Goal: Find specific page/section: Find specific page/section

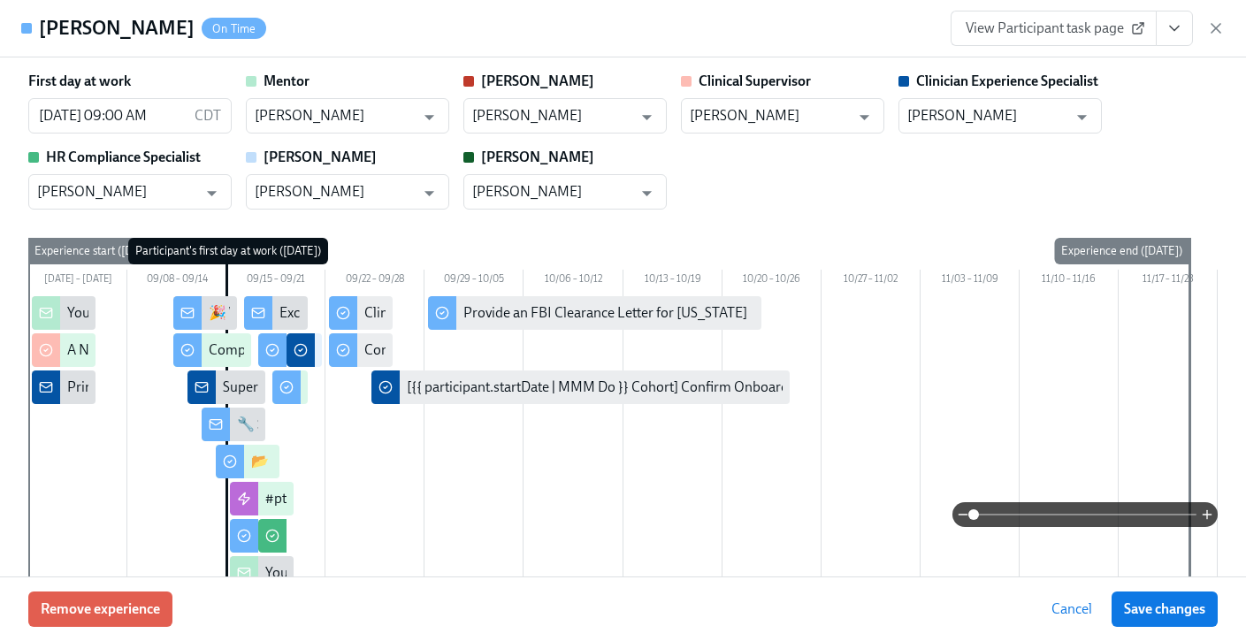
scroll to position [21, 0]
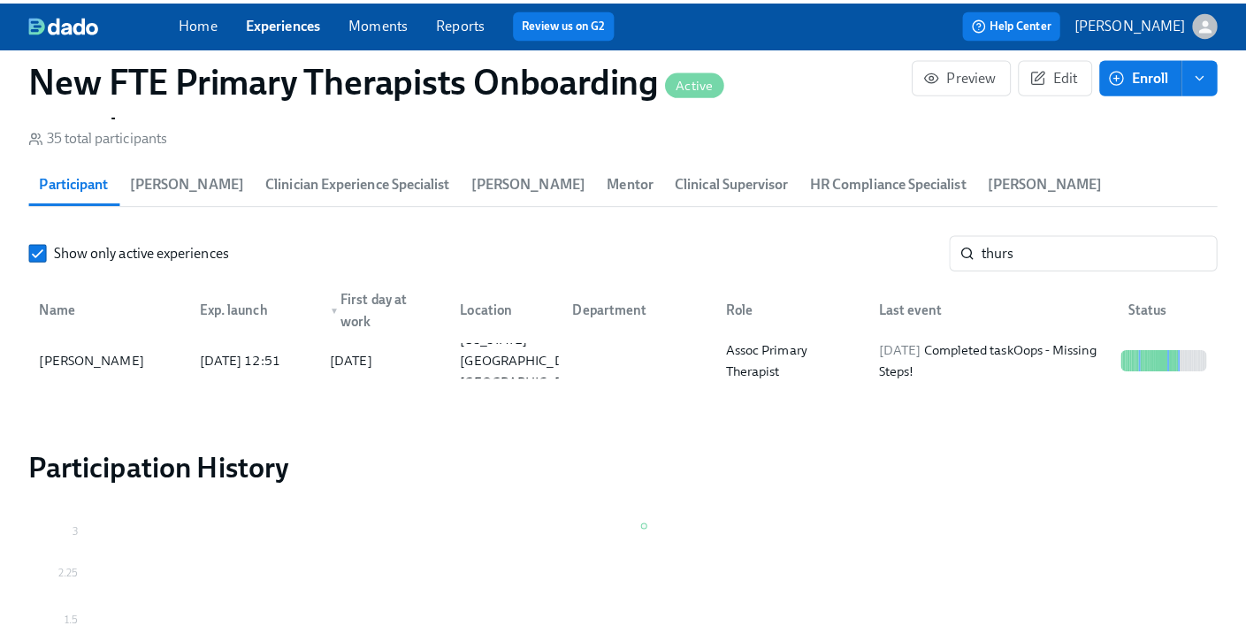
scroll to position [0, 11928]
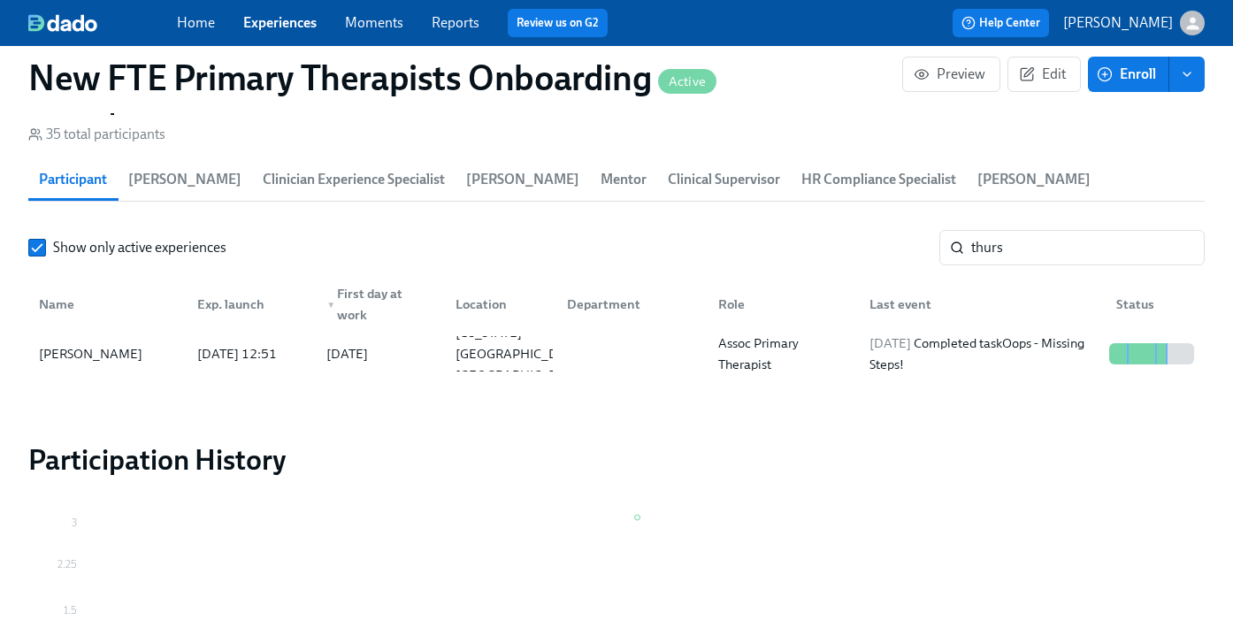
drag, startPoint x: 1054, startPoint y: 248, endPoint x: 1051, endPoint y: 229, distance: 18.8
click at [1051, 233] on input "thurs" at bounding box center [1087, 247] width 233 height 35
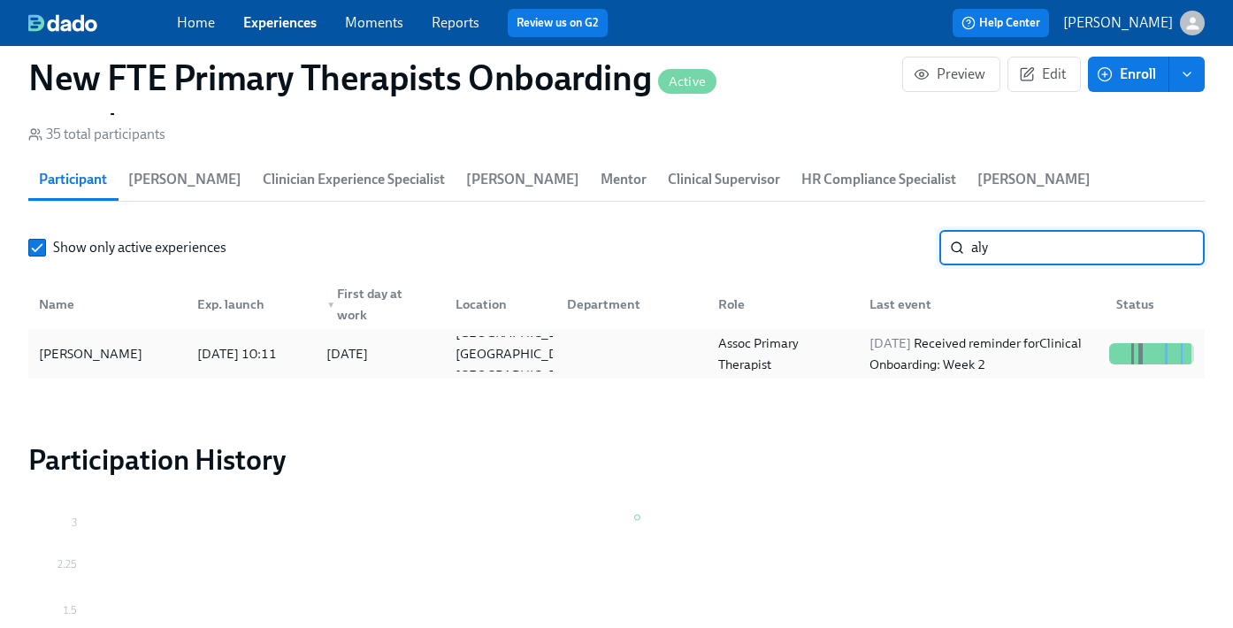
type input "aly"
click at [123, 341] on div "[PERSON_NAME]" at bounding box center [107, 353] width 151 height 35
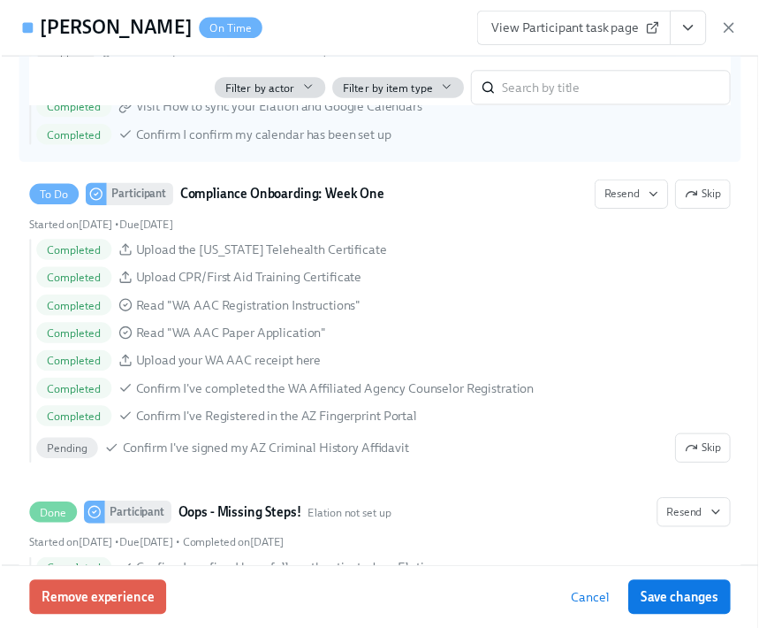
scroll to position [0, 12213]
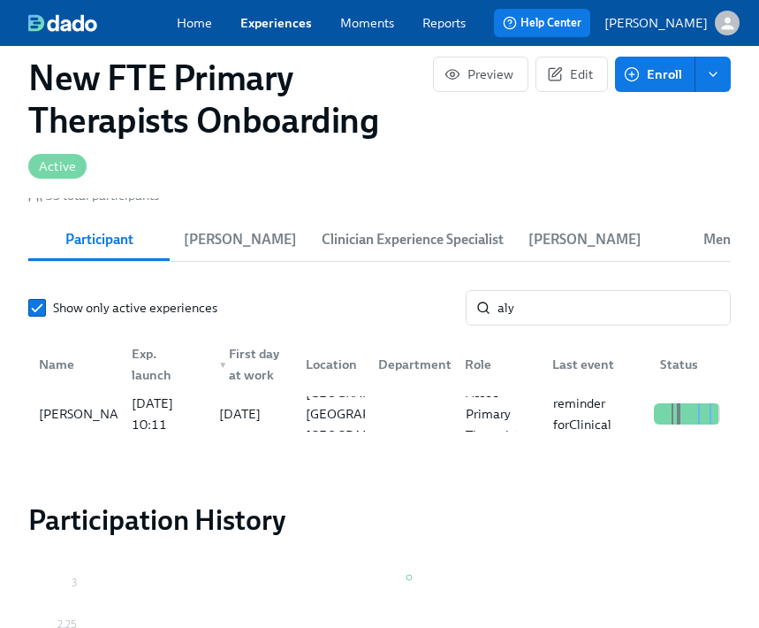
click at [257, 17] on link "Experiences" at bounding box center [276, 23] width 72 height 18
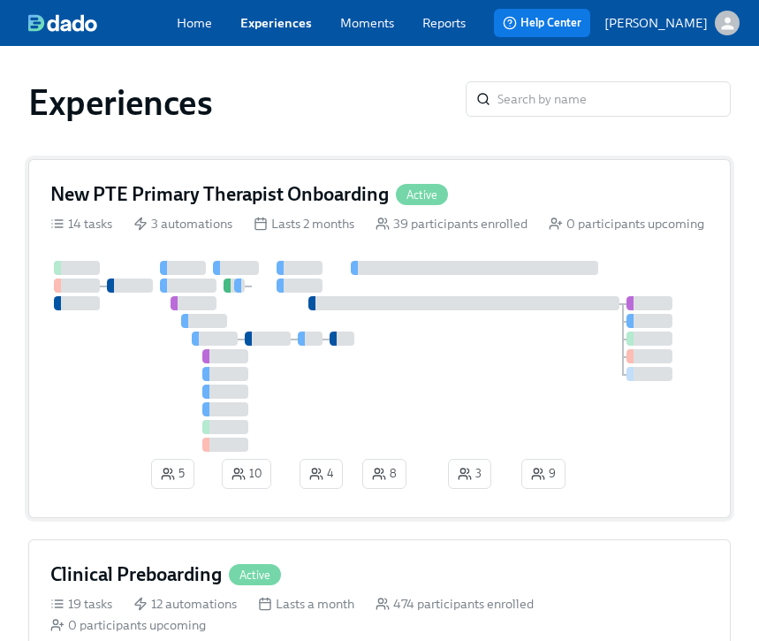
click at [484, 186] on div "New PTE Primary Therapist Onboarding Active" at bounding box center [379, 194] width 659 height 27
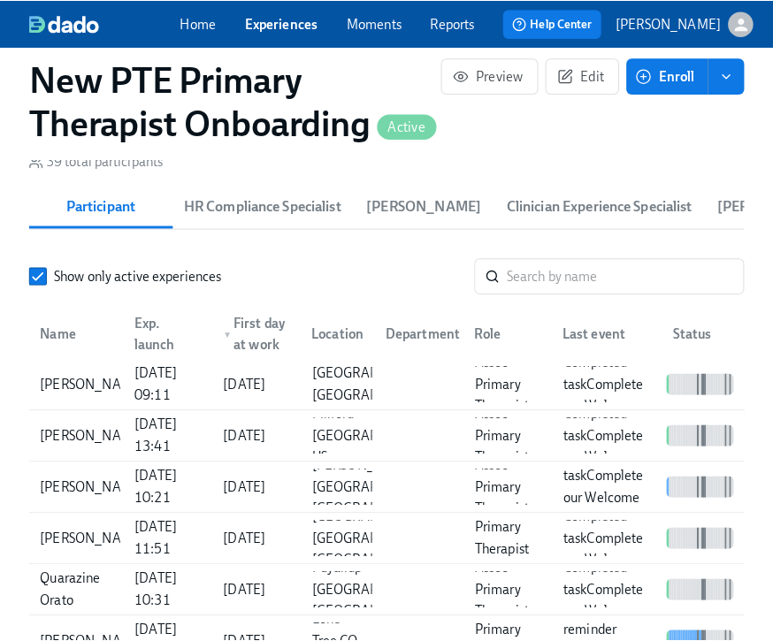
scroll to position [1630, 0]
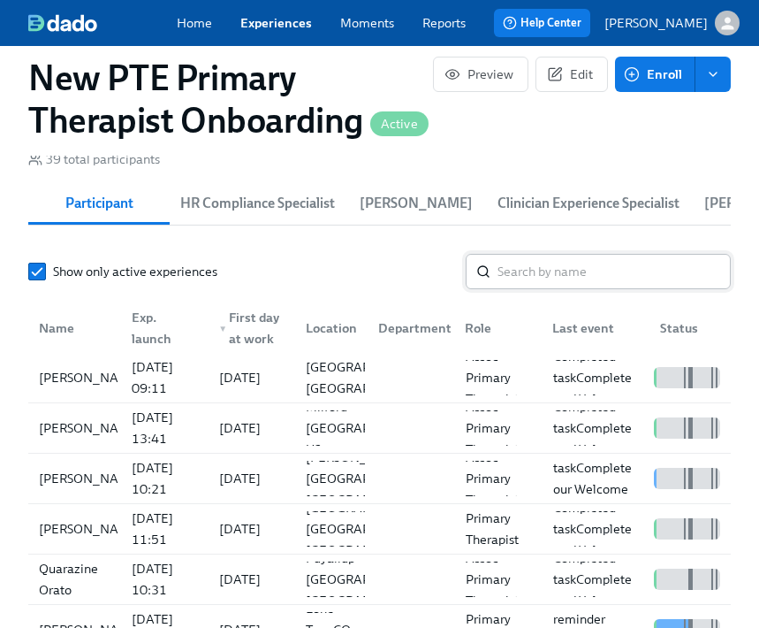
click at [571, 278] on input "search" at bounding box center [614, 271] width 233 height 35
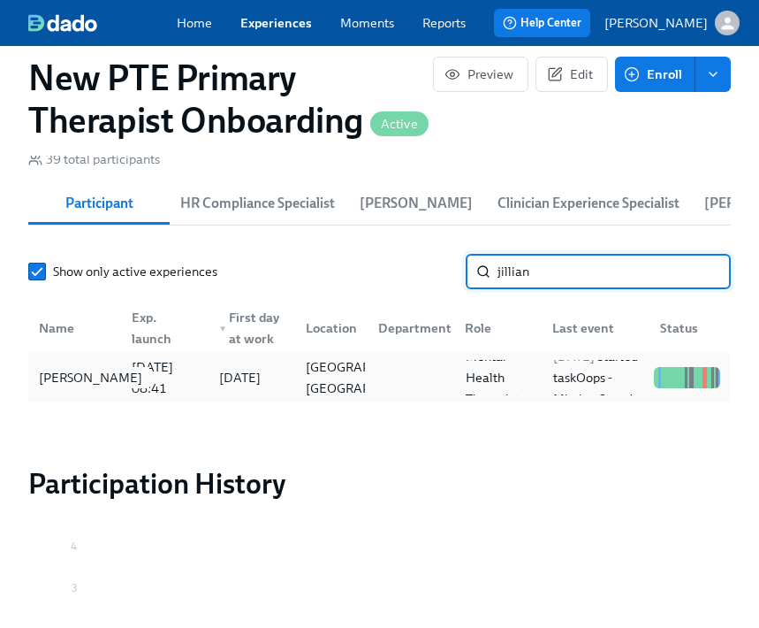
click at [80, 383] on div "[PERSON_NAME]" at bounding box center [91, 377] width 118 height 21
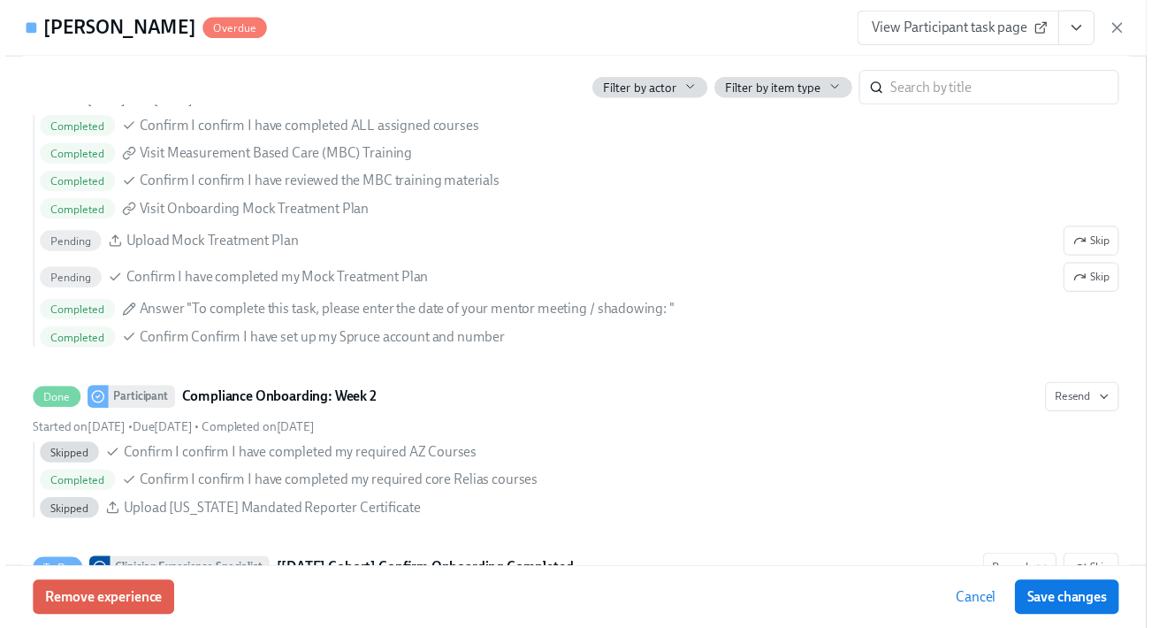
scroll to position [0, 11184]
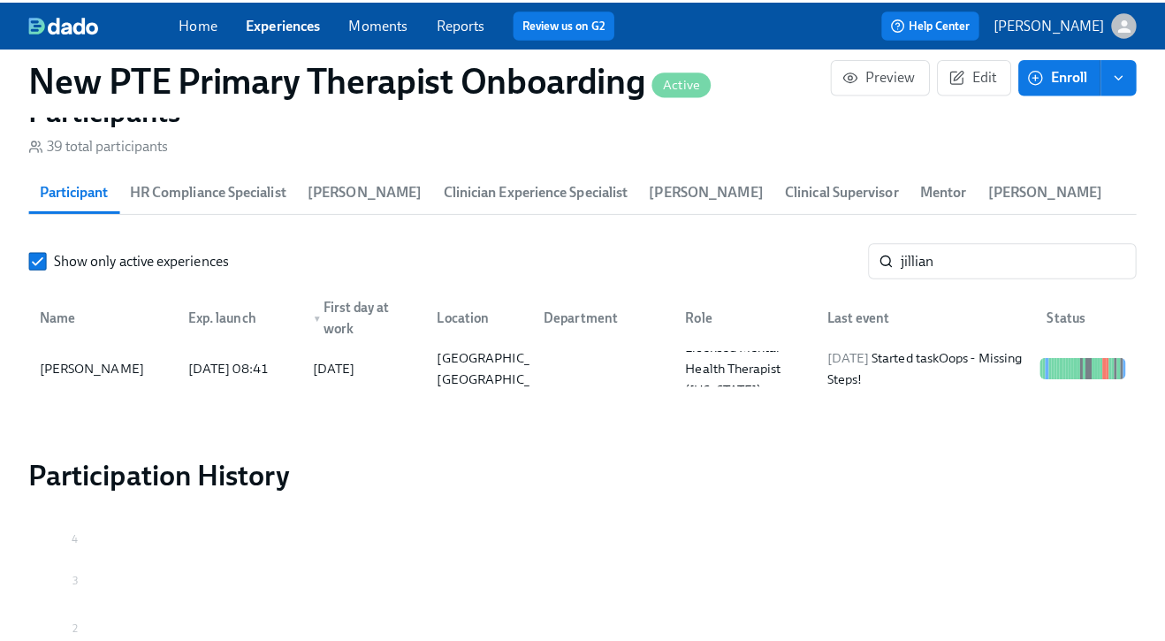
scroll to position [0, 11171]
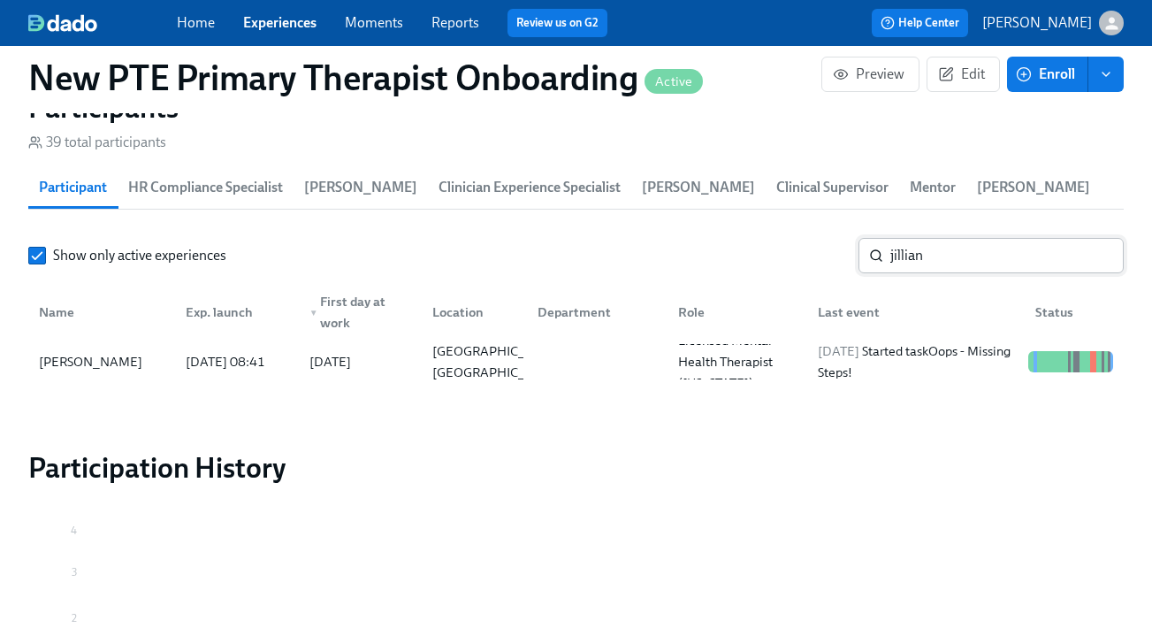
click at [957, 256] on input "jillian" at bounding box center [1006, 255] width 233 height 35
type input "j"
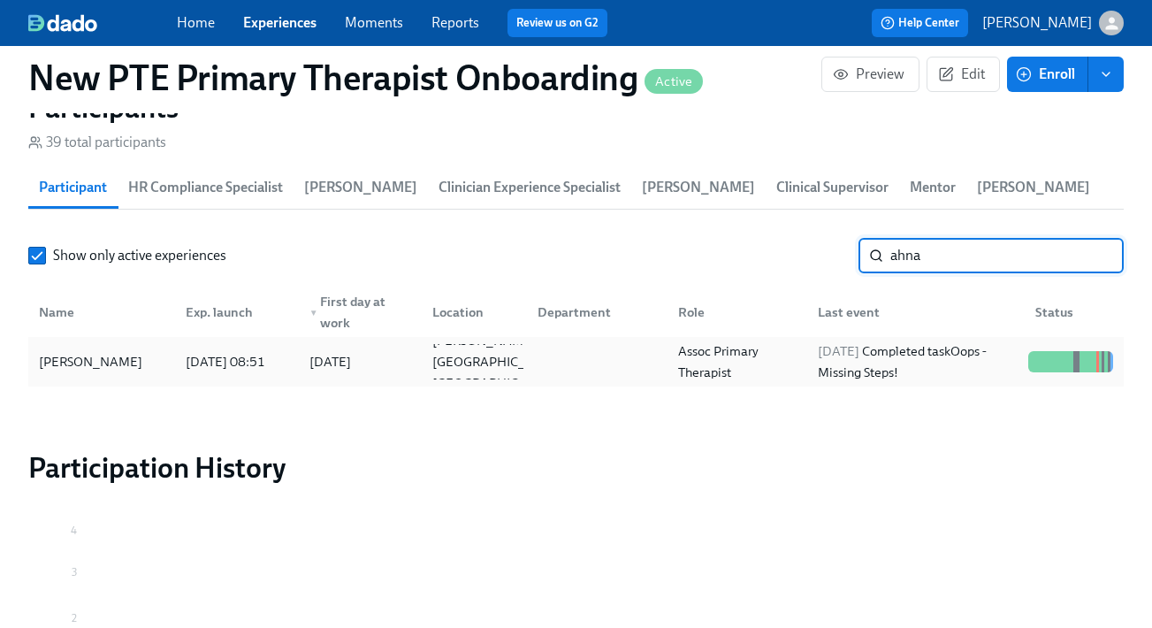
type input "ahna"
click at [80, 351] on div "[PERSON_NAME]" at bounding box center [91, 361] width 118 height 21
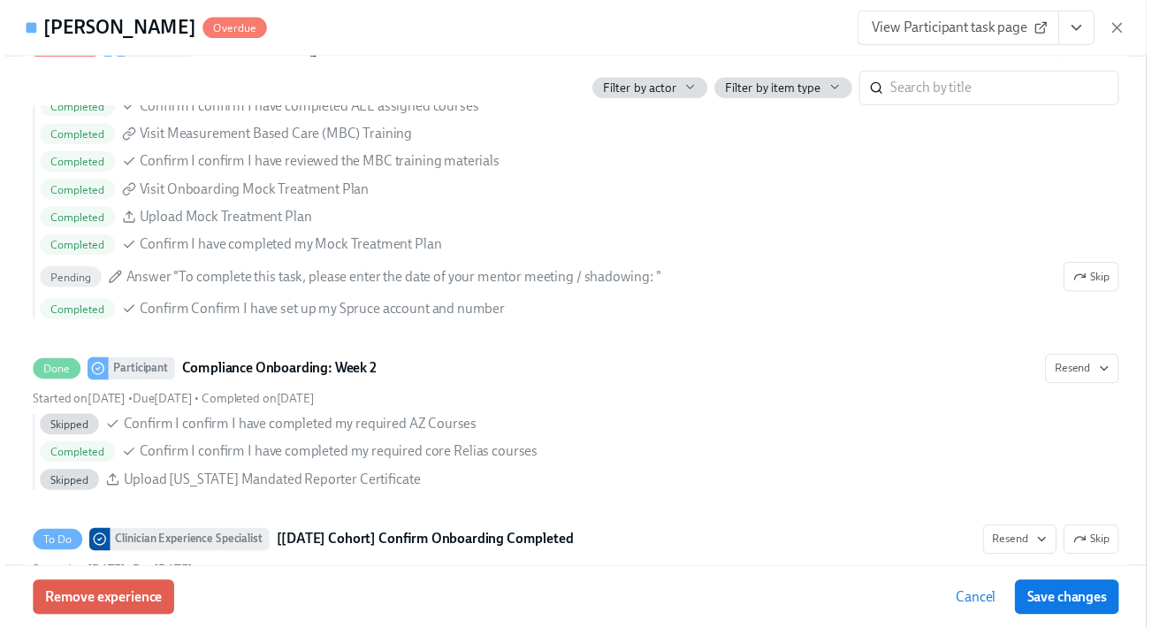
scroll to position [2945, 0]
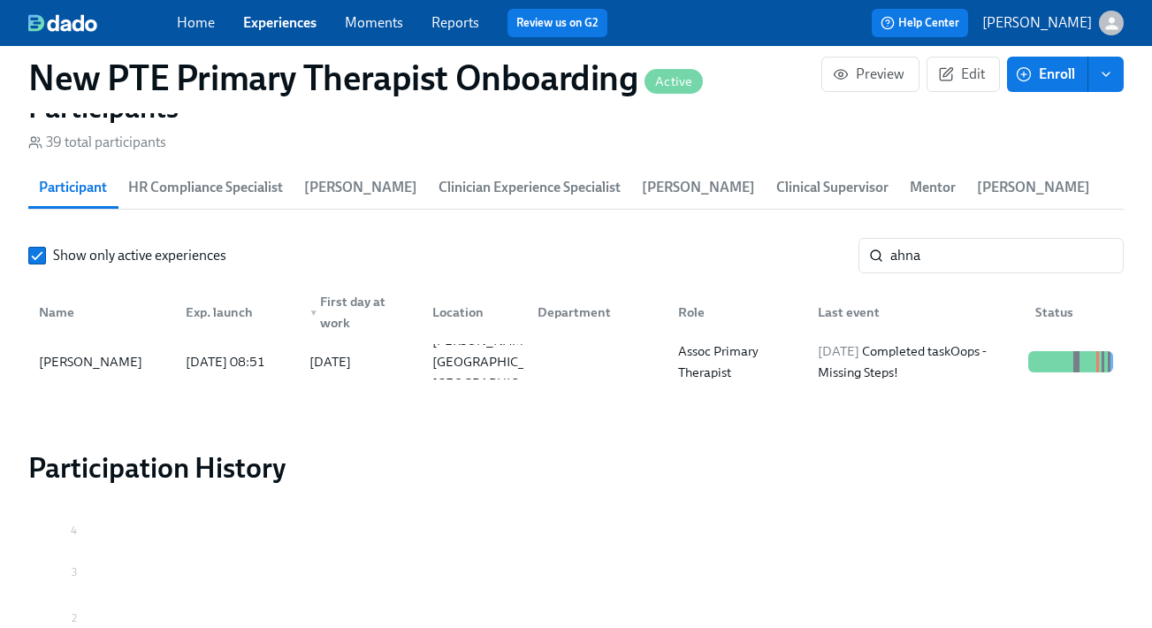
scroll to position [0, 11171]
click at [1022, 256] on input "ahna" at bounding box center [1006, 255] width 233 height 35
click at [281, 24] on link "Experiences" at bounding box center [279, 22] width 73 height 17
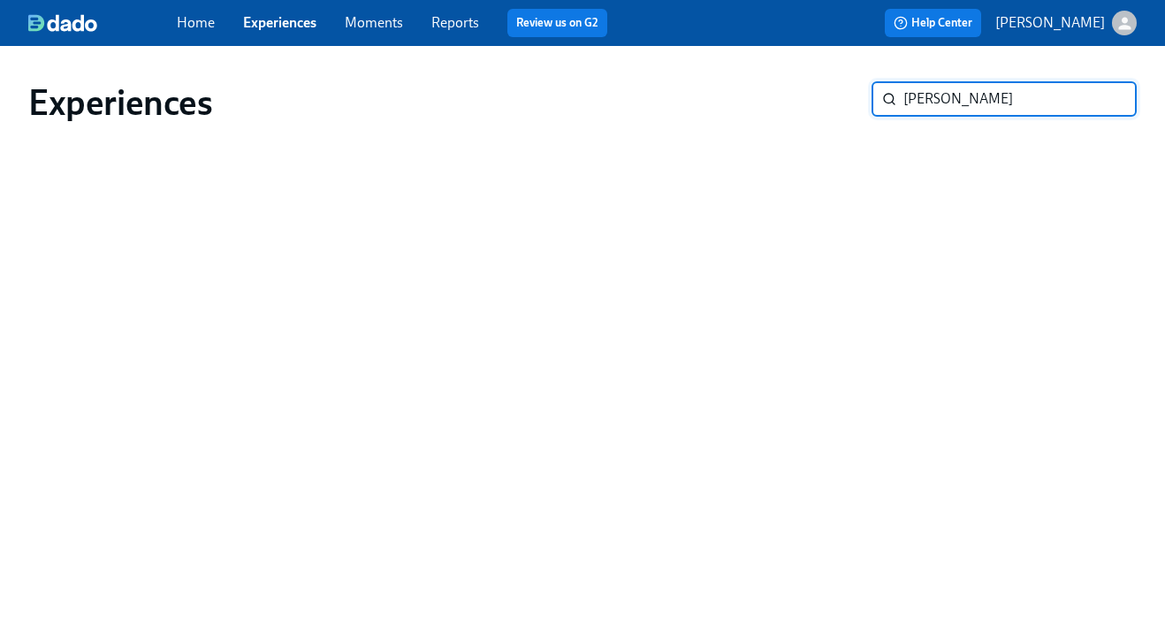
type input "[PERSON_NAME]"
click at [296, 33] on div "Home Experiences Moments Reports Review us on G2" at bounding box center [417, 23] width 480 height 28
click at [271, 111] on div "Experiences" at bounding box center [449, 102] width 843 height 42
click at [289, 26] on link "Experiences" at bounding box center [279, 22] width 73 height 17
click at [302, 27] on link "Experiences" at bounding box center [279, 22] width 73 height 17
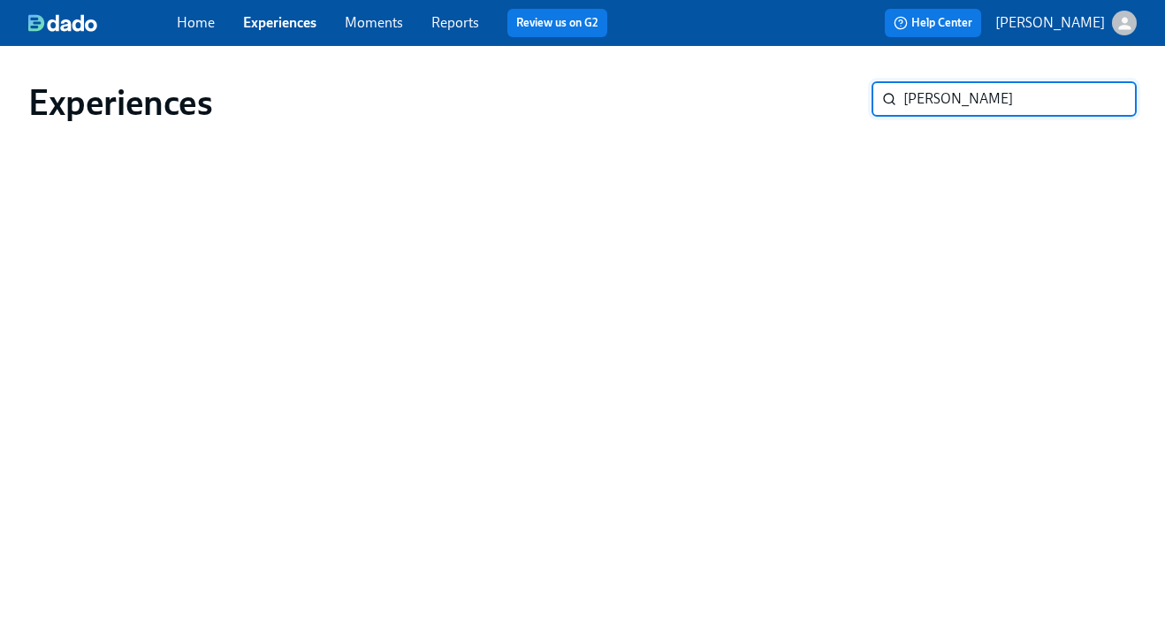
drag, startPoint x: 977, startPoint y: 109, endPoint x: 868, endPoint y: 100, distance: 109.1
click at [868, 100] on div "Experiences [PERSON_NAME] ​" at bounding box center [582, 102] width 1109 height 42
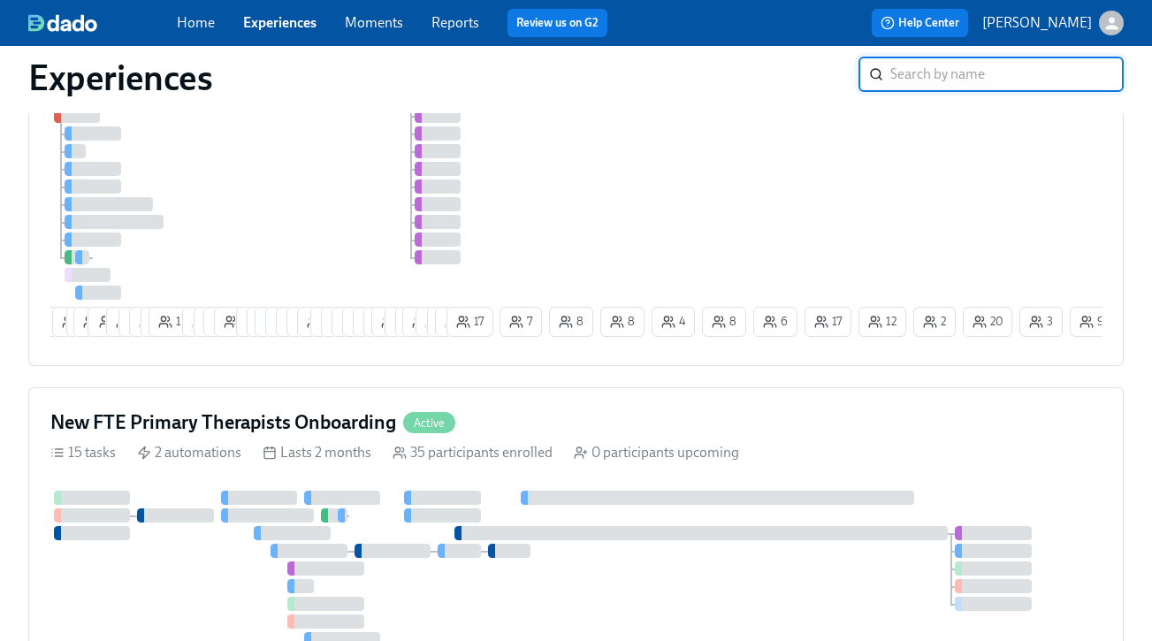
scroll to position [722, 0]
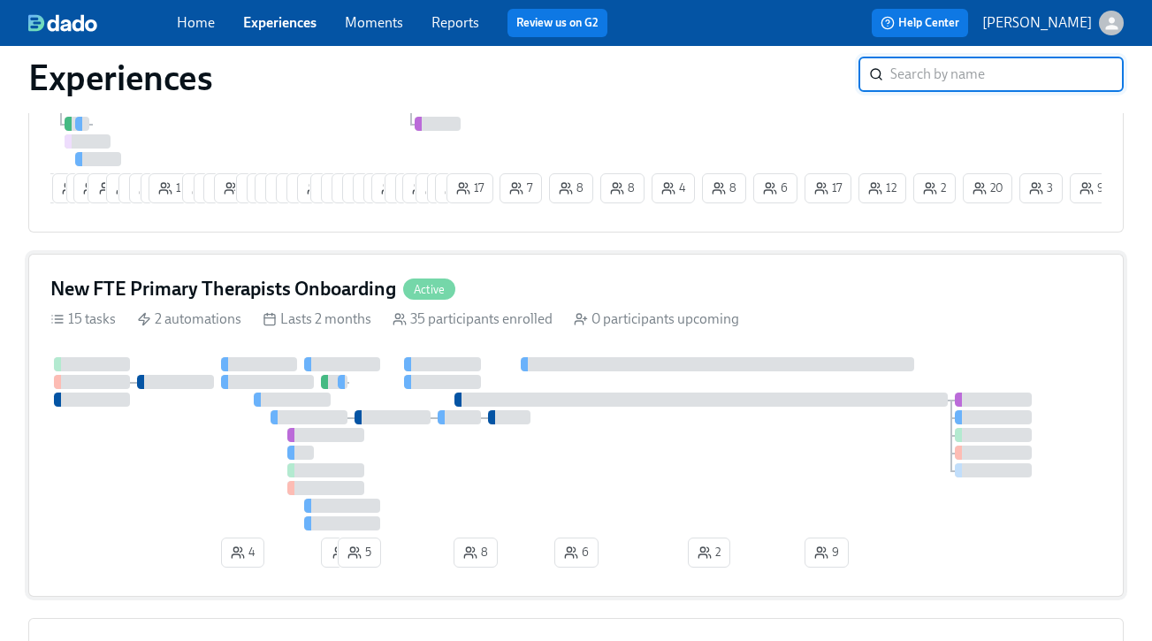
click at [542, 299] on div "New FTE Primary Therapists Onboarding Active" at bounding box center [575, 289] width 1051 height 27
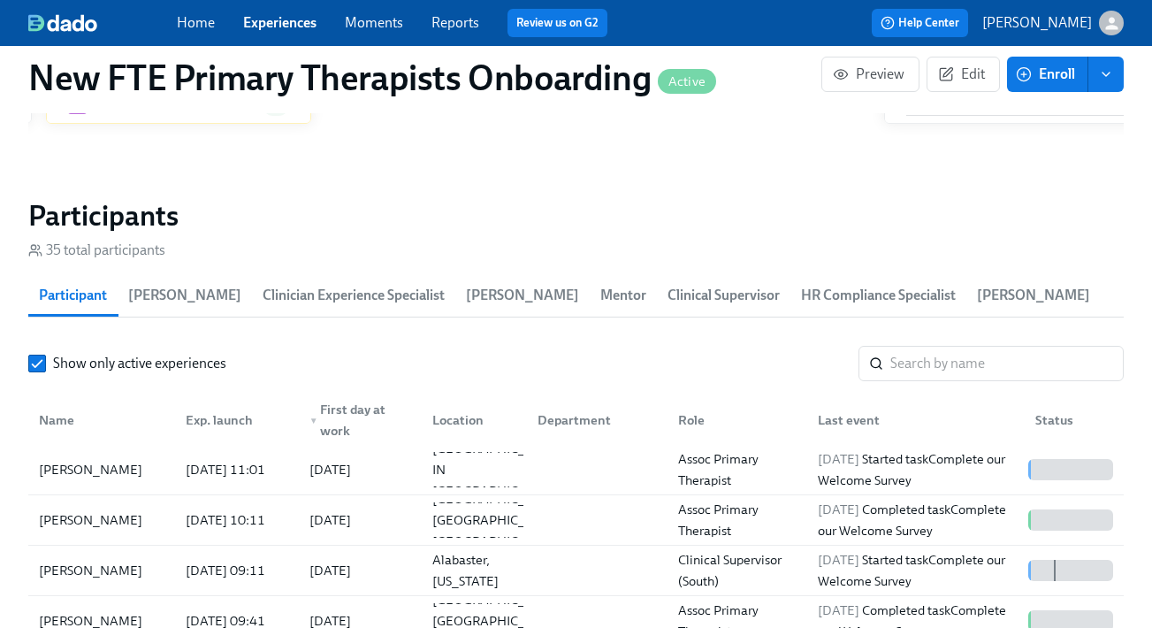
scroll to position [0, 9772]
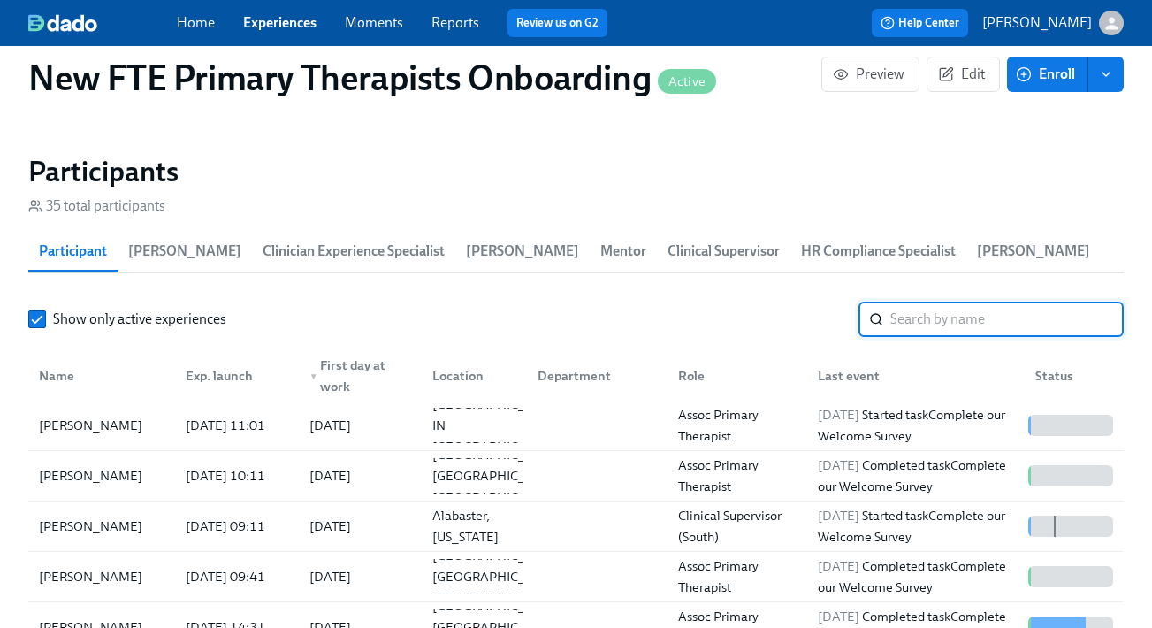
click at [957, 322] on input "search" at bounding box center [1006, 318] width 233 height 35
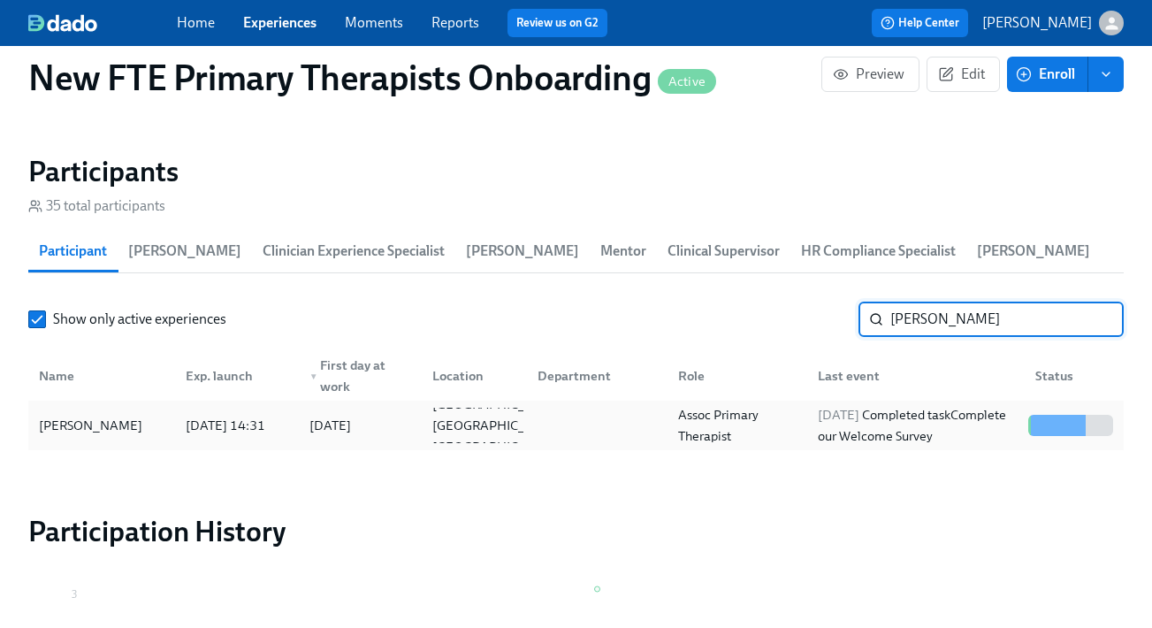
type input "[PERSON_NAME]"
click at [95, 410] on div "[PERSON_NAME]" at bounding box center [102, 425] width 140 height 35
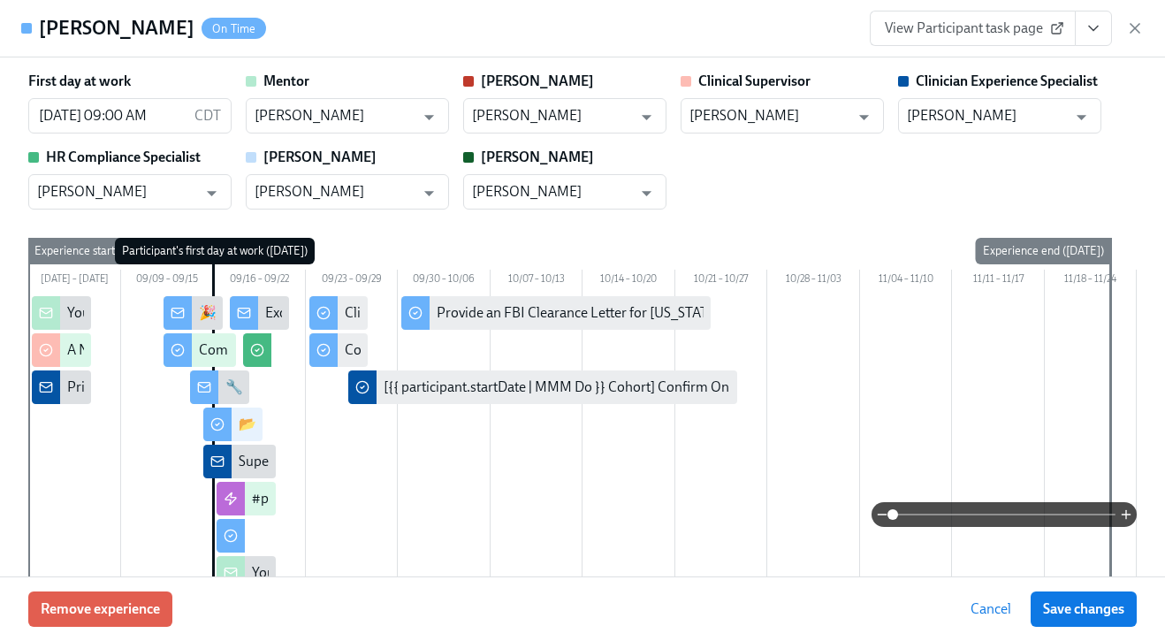
click at [1098, 30] on icon "View task page" at bounding box center [1094, 28] width 18 height 18
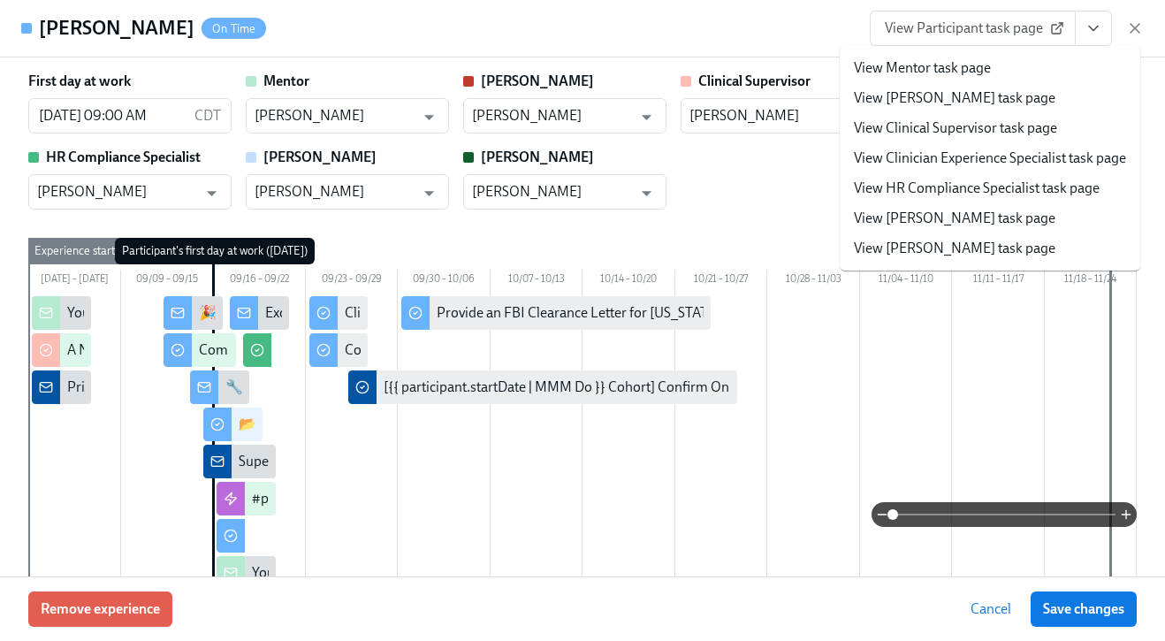
click at [1029, 165] on link "View Clinician Experience Specialist task page" at bounding box center [990, 158] width 272 height 19
